Goal: Navigation & Orientation: Go to known website

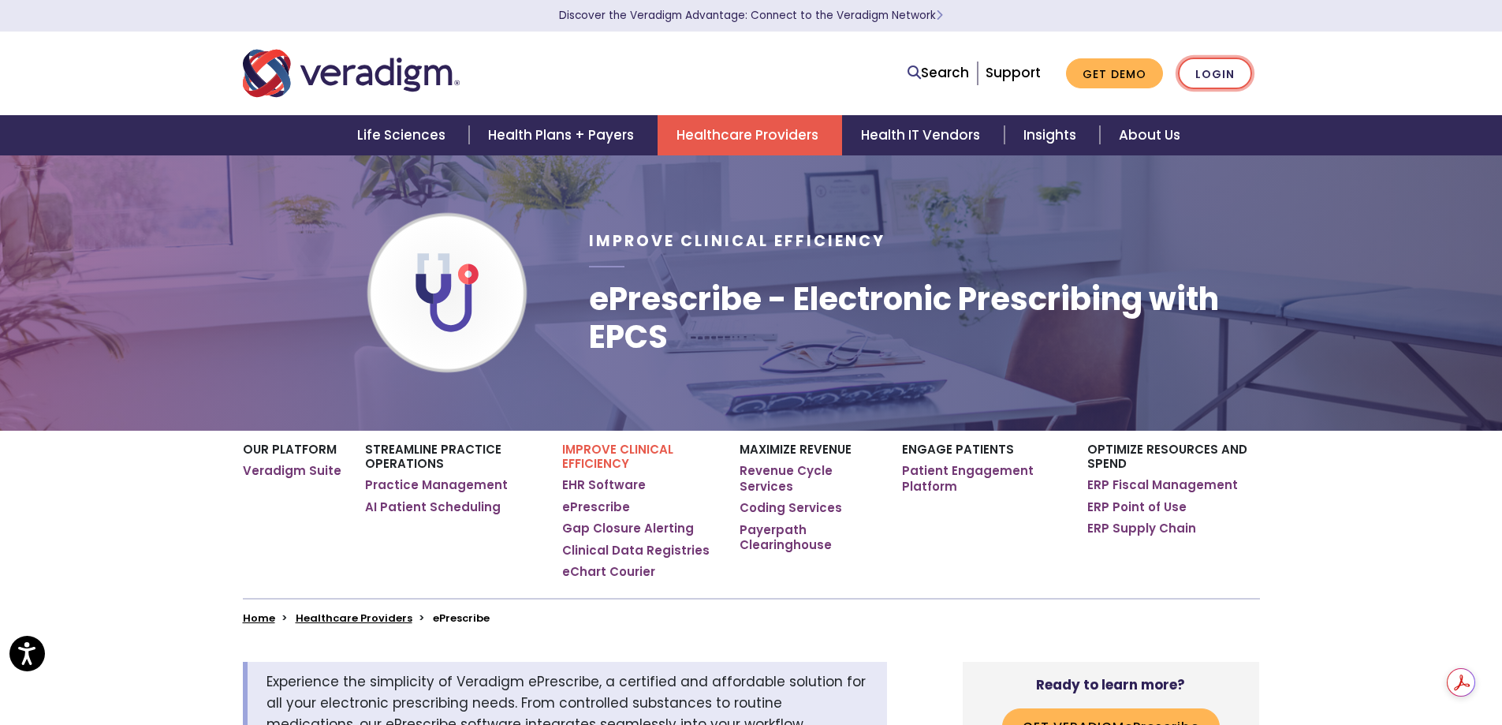
click at [1192, 72] on link "Login" at bounding box center [1215, 74] width 74 height 32
click at [1211, 73] on link "Login" at bounding box center [1215, 74] width 74 height 32
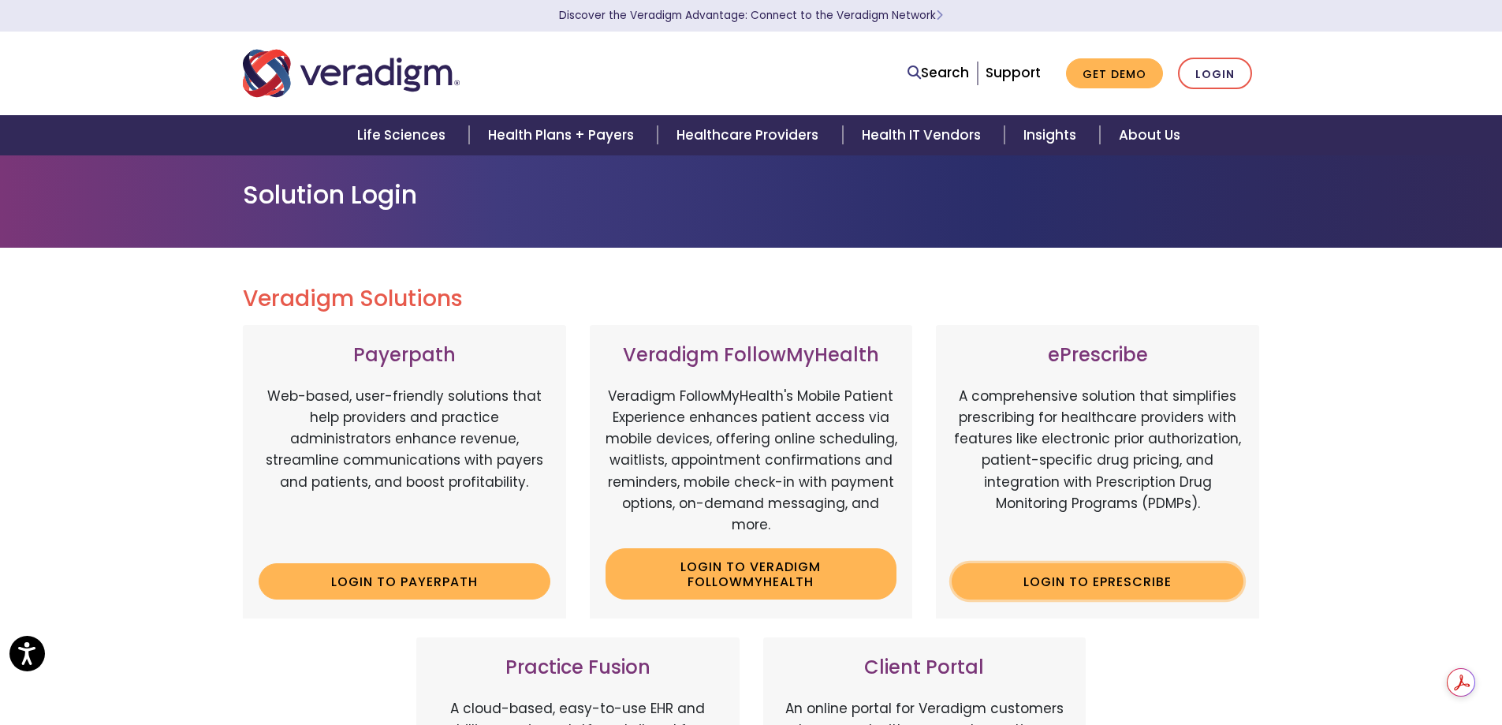
click at [1068, 583] on link "Login to ePrescribe" at bounding box center [1098, 581] width 292 height 36
